Goal: Task Accomplishment & Management: Manage account settings

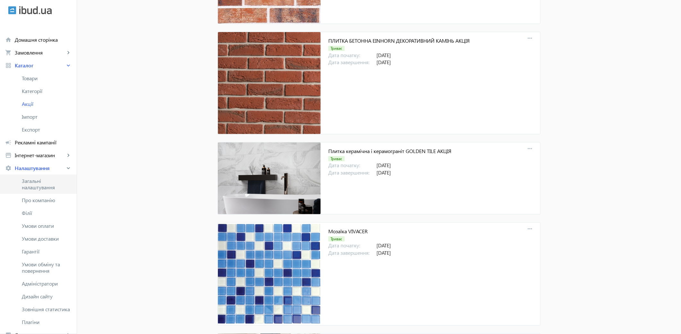
click at [39, 186] on span "Загальні налаштування" at bounding box center [47, 184] width 50 height 13
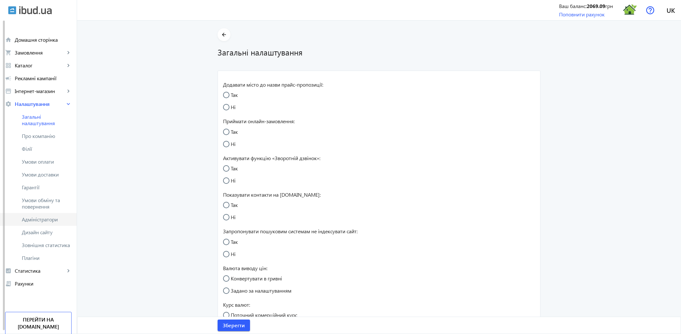
radio input "true"
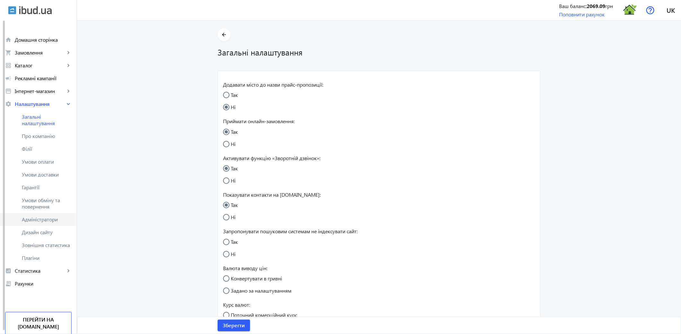
radio input "true"
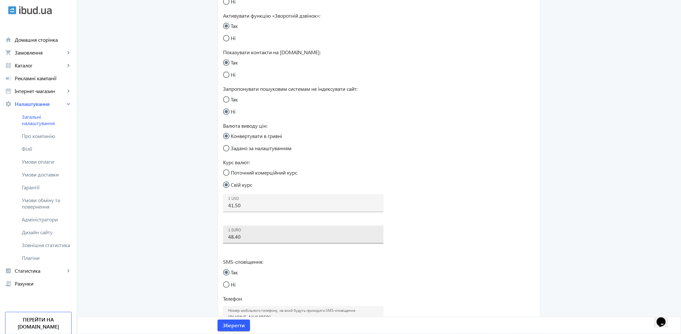
click at [251, 237] on input "48.40" at bounding box center [303, 236] width 150 height 7
type input "48.2"
click at [237, 324] on span "Зберегти" at bounding box center [234, 325] width 22 height 7
